Goal: Transaction & Acquisition: Purchase product/service

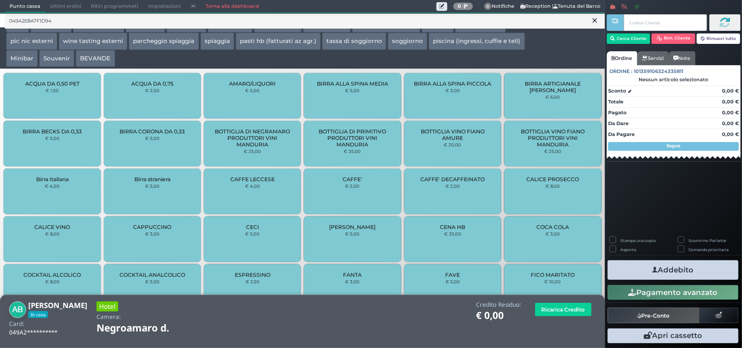
scroll to position [388, 0]
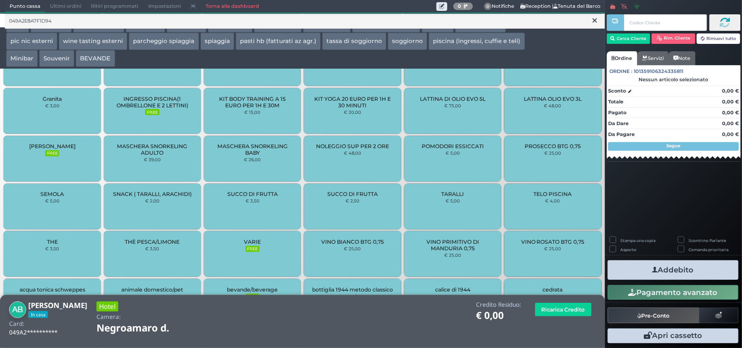
click at [598, 82] on div "049A2E8A7F1D94 Tutti light lunch consumazioni extra cena lavanderia noleggio ki…" at bounding box center [303, 173] width 614 height 889
click at [598, 81] on div "049A2E8A7F1D94 Tutti light lunch consumazioni extra cena lavanderia noleggio ki…" at bounding box center [303, 173] width 614 height 889
drag, startPoint x: 569, startPoint y: 49, endPoint x: 574, endPoint y: 33, distance: 16.5
click at [574, 33] on div at bounding box center [578, 41] width 50 height 52
click at [572, 41] on div at bounding box center [578, 41] width 50 height 52
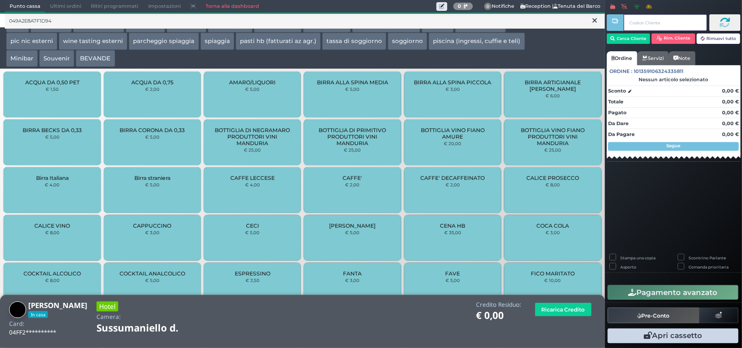
scroll to position [0, 0]
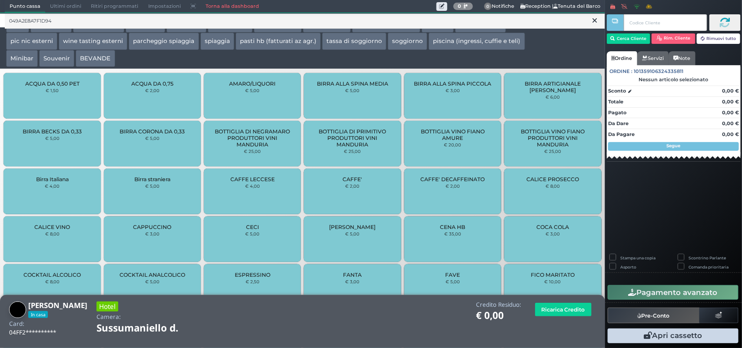
click at [593, 19] on icon at bounding box center [595, 20] width 4 height 9
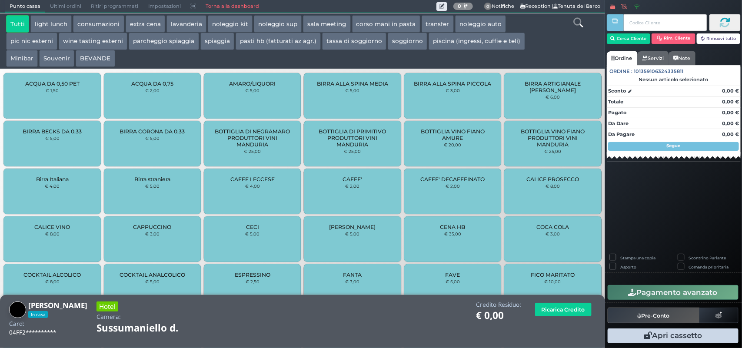
click at [133, 22] on button "extra cena" at bounding box center [146, 23] width 40 height 17
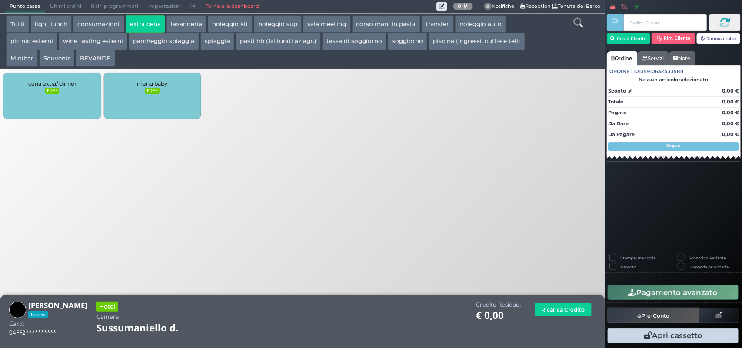
click at [85, 87] on div "cena extra/ dinner FREE" at bounding box center [51, 96] width 97 height 46
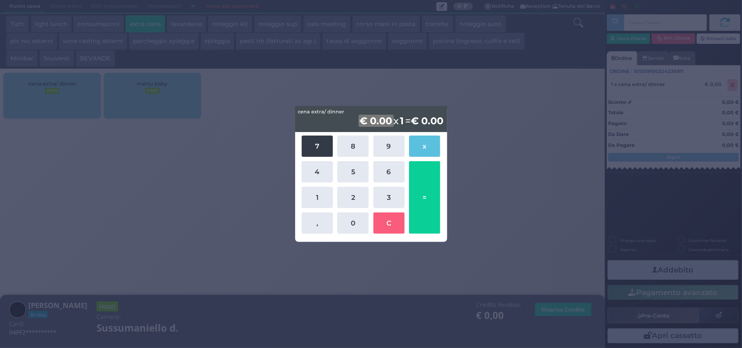
click at [314, 149] on button "7" at bounding box center [317, 146] width 31 height 21
click at [347, 224] on button "0" at bounding box center [352, 222] width 31 height 21
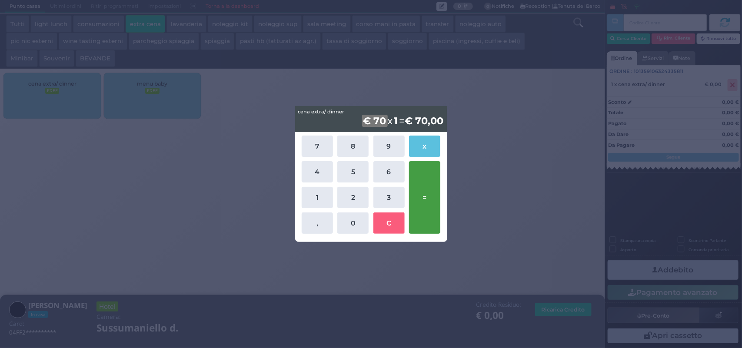
click at [427, 213] on button "=" at bounding box center [424, 197] width 31 height 73
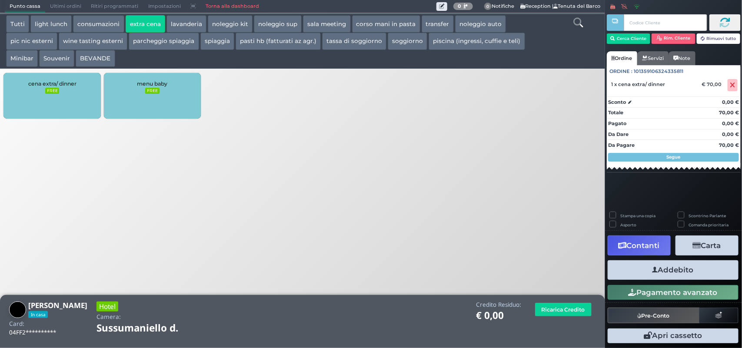
click at [676, 269] on button "Addebito" at bounding box center [672, 270] width 131 height 20
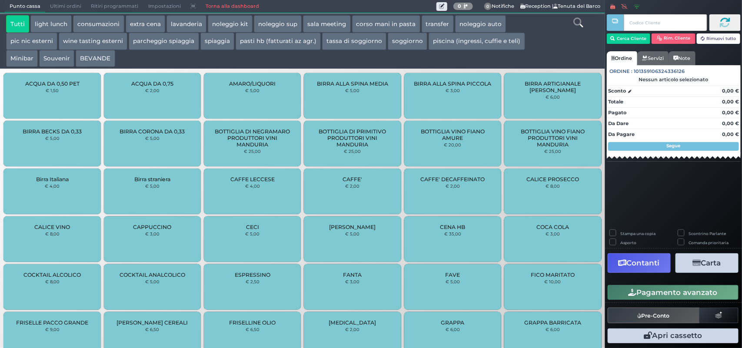
click at [146, 20] on button "extra cena" at bounding box center [146, 23] width 40 height 17
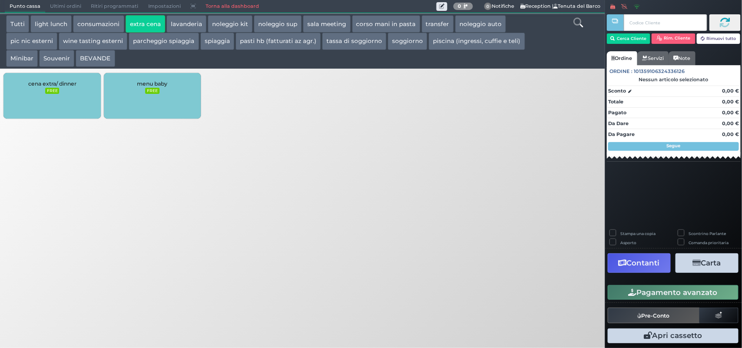
click at [56, 92] on small "FREE" at bounding box center [52, 91] width 14 height 6
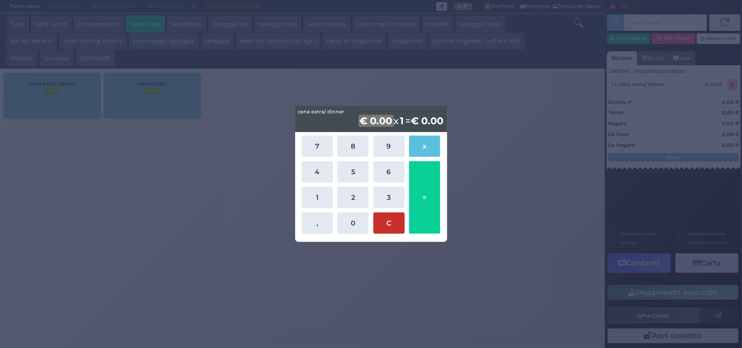
click at [392, 224] on button "C" at bounding box center [388, 222] width 31 height 21
click at [246, 199] on div "cena extra/ dinner cena extra/ dinner € 0.00 x 1 = € 0,00 7 8 9 x 4 5 6 1 2 3 ,…" at bounding box center [371, 174] width 742 height 348
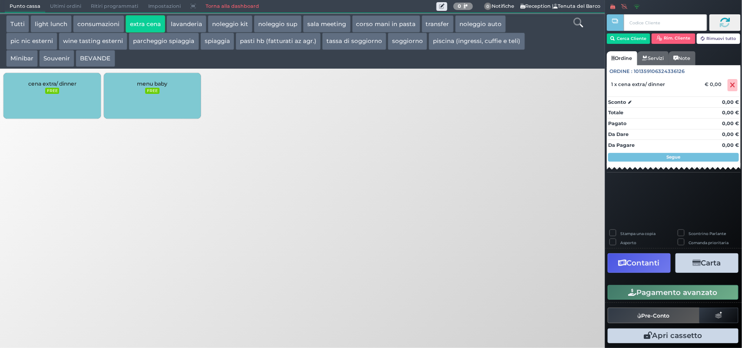
click at [19, 19] on button "Tutti" at bounding box center [17, 23] width 23 height 17
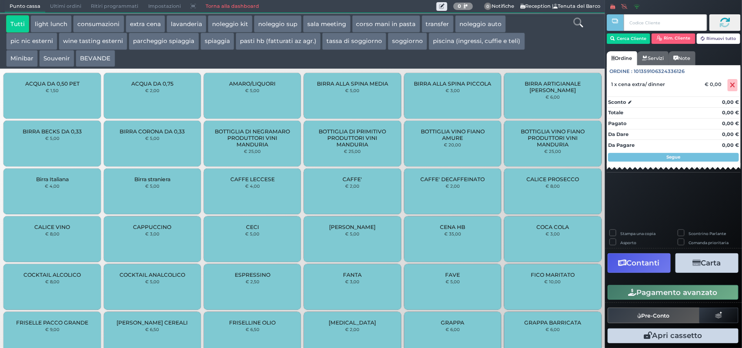
click at [574, 19] on icon at bounding box center [578, 23] width 10 height 10
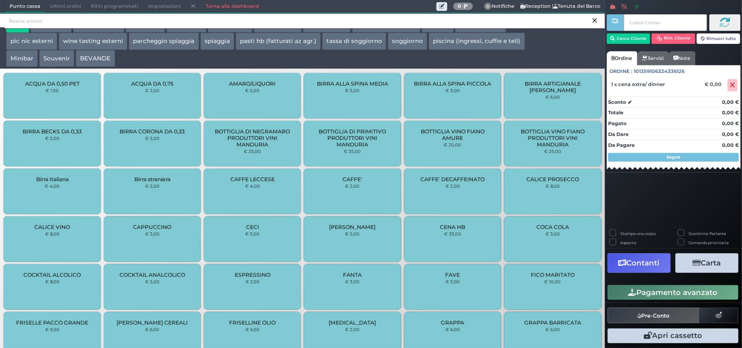
click at [86, 17] on input "search" at bounding box center [305, 21] width 600 height 15
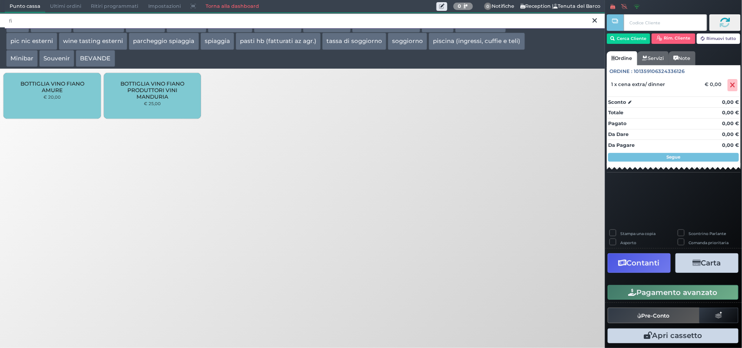
type input "f"
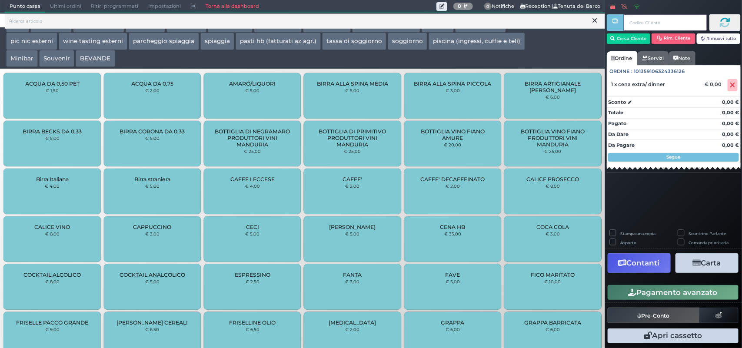
click at [661, 22] on input "text" at bounding box center [664, 22] width 83 height 17
click at [633, 37] on button "Cerca Cliente" at bounding box center [629, 38] width 44 height 10
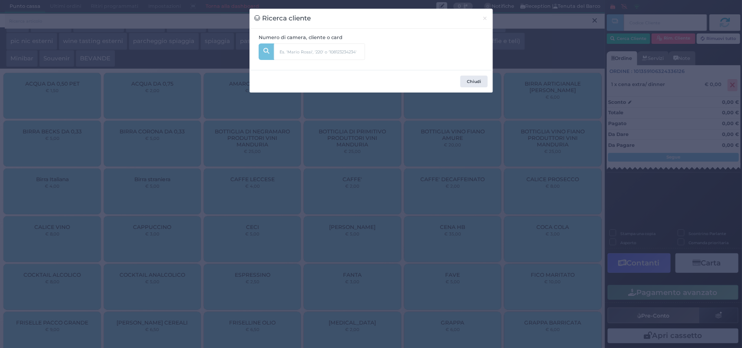
click at [300, 37] on label "Numero di camera, cliente o card" at bounding box center [301, 37] width 84 height 7
click at [307, 33] on div "Numero di camera, cliente o card" at bounding box center [370, 49] width 243 height 41
click at [297, 50] on input "text" at bounding box center [319, 51] width 91 height 17
type input "fiano d"
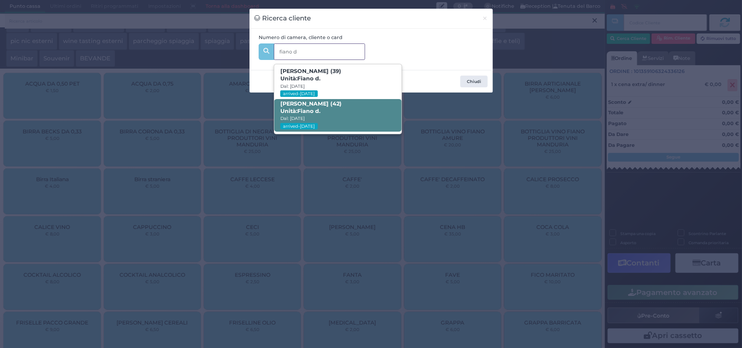
click at [329, 111] on span "[PERSON_NAME] (42) Unità: Fiano d . Dal: [DATE] arrived-[DATE]" at bounding box center [337, 115] width 127 height 33
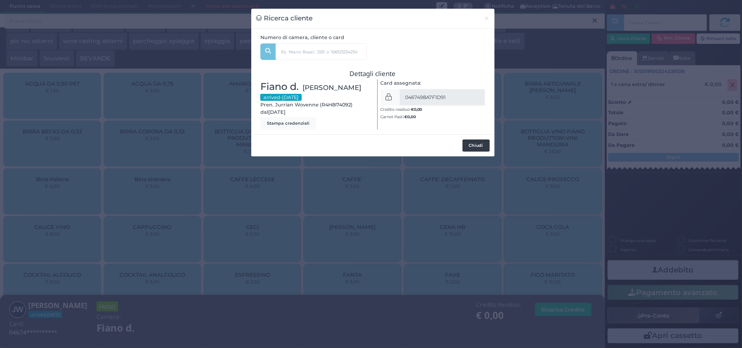
click at [467, 145] on button "Chiudi" at bounding box center [475, 145] width 27 height 12
